Goal: Information Seeking & Learning: Learn about a topic

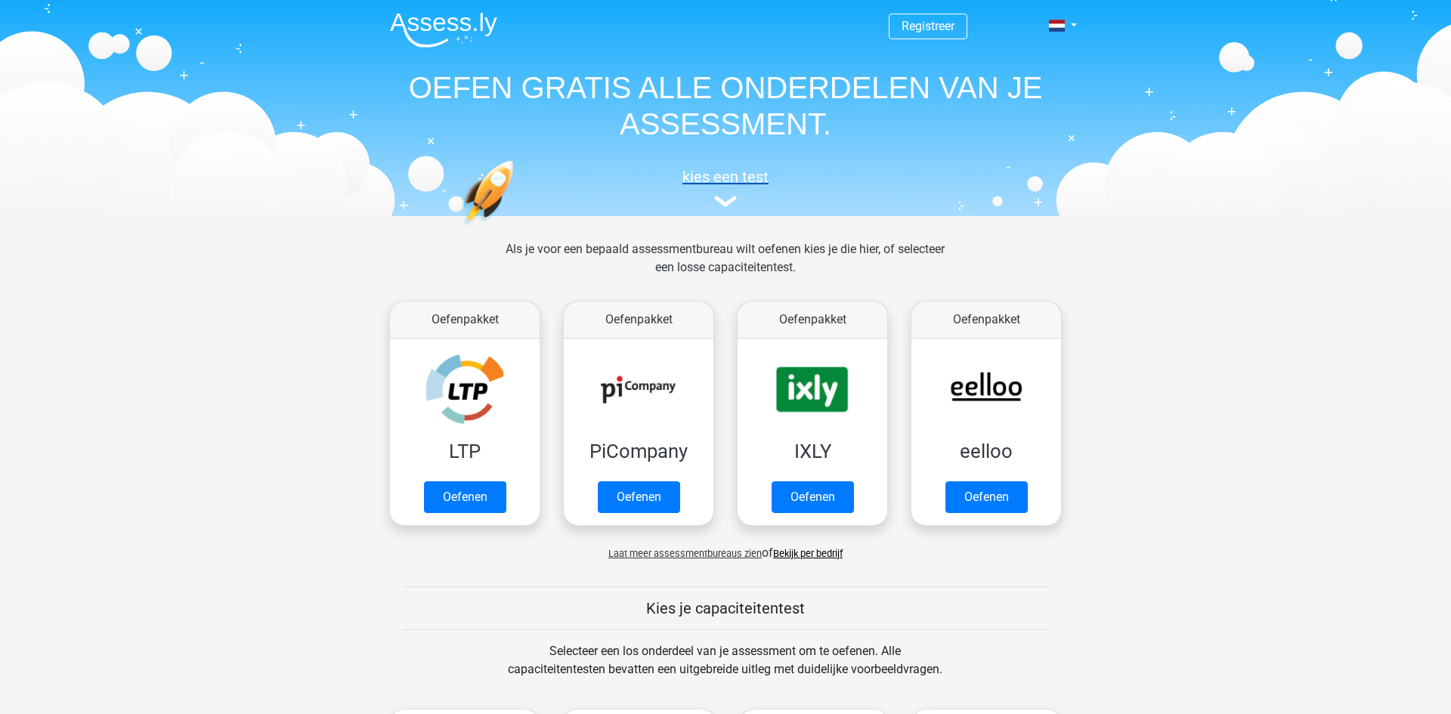
click at [722, 196] on img at bounding box center [725, 201] width 23 height 11
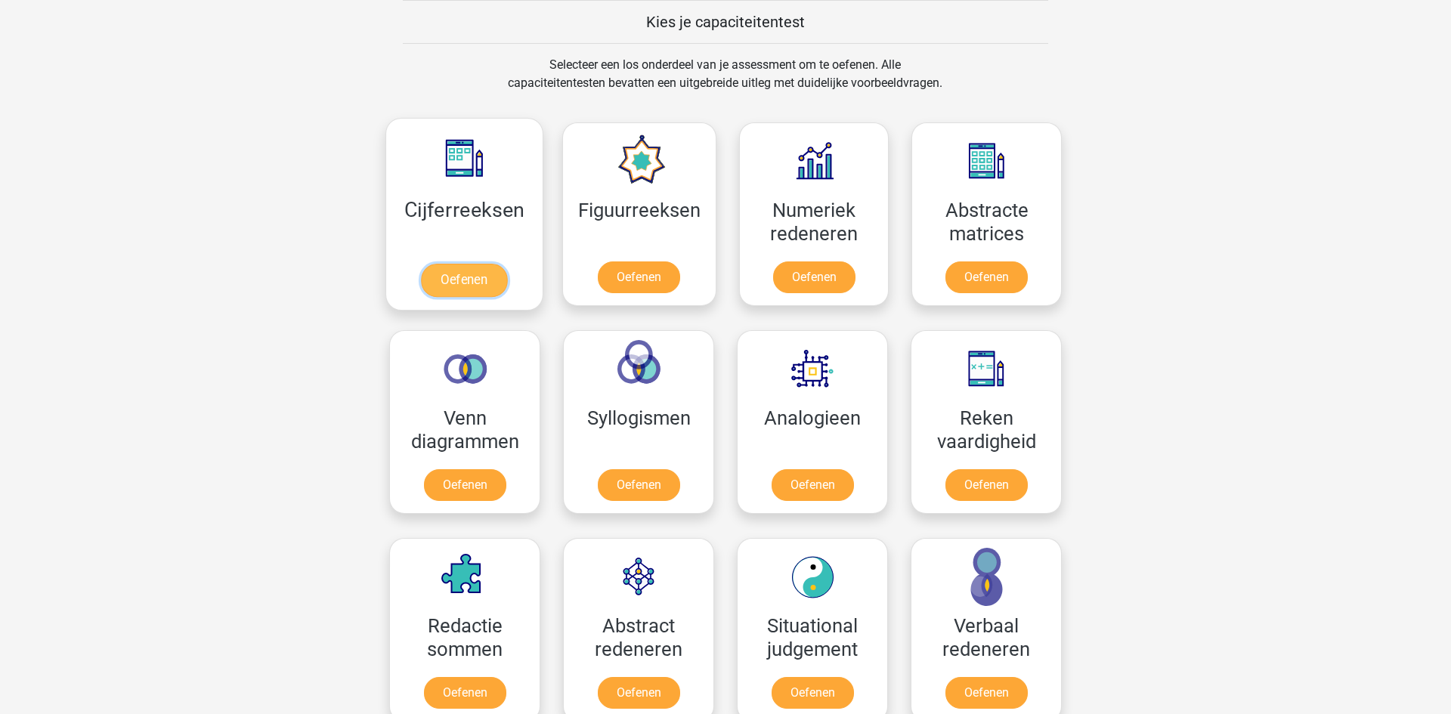
click at [507, 268] on link "Oefenen" at bounding box center [464, 280] width 86 height 33
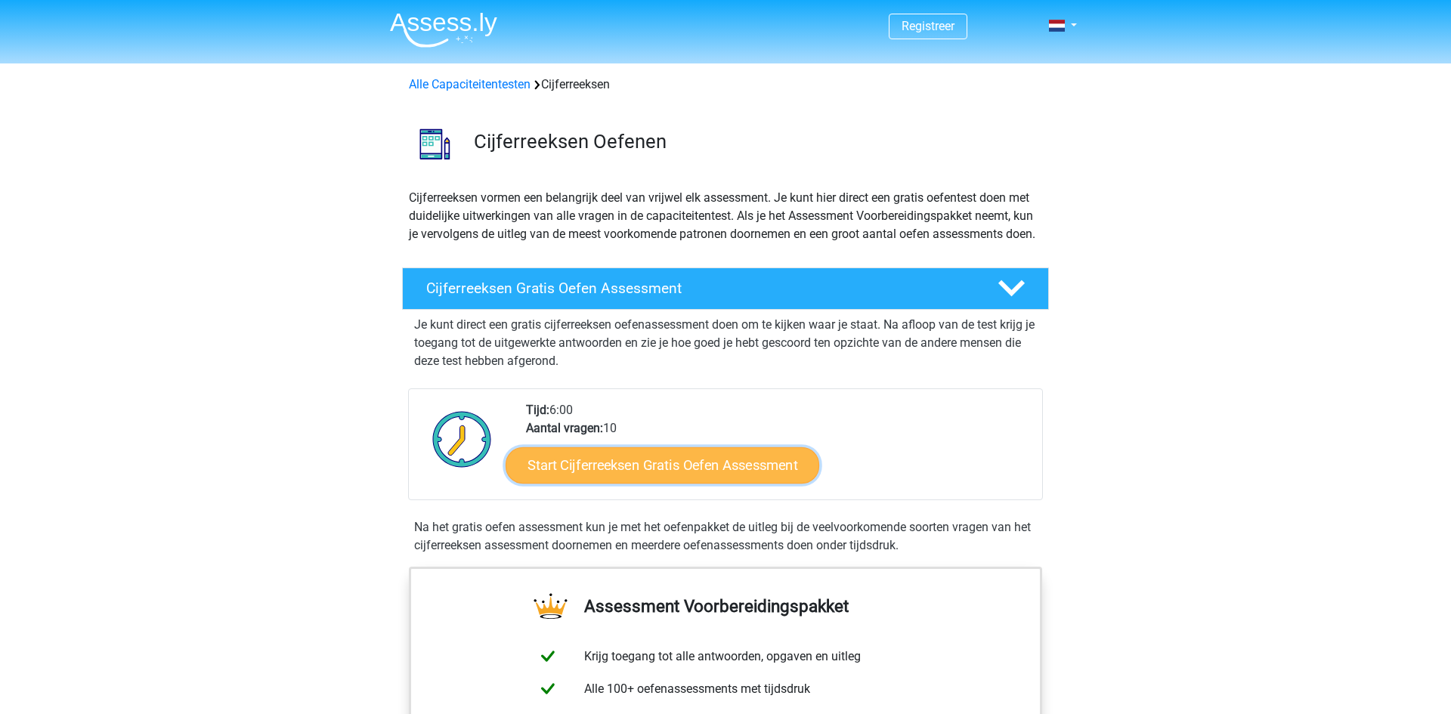
click at [617, 471] on link "Start Cijferreeksen Gratis Oefen Assessment" at bounding box center [662, 465] width 314 height 36
